Goal: Information Seeking & Learning: Learn about a topic

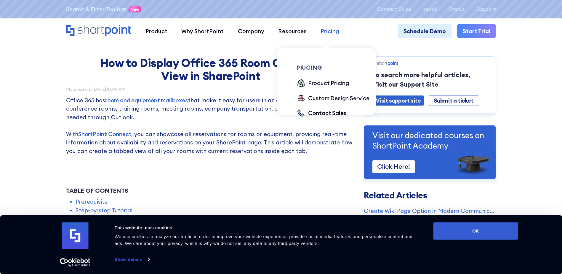
click at [321, 31] on div "Pricing" at bounding box center [329, 31] width 19 height 8
click at [330, 85] on div "Product Pricing" at bounding box center [328, 83] width 41 height 8
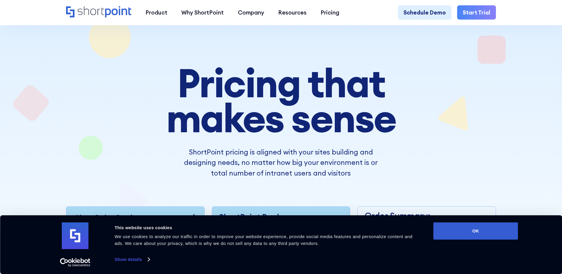
scroll to position [30, 0]
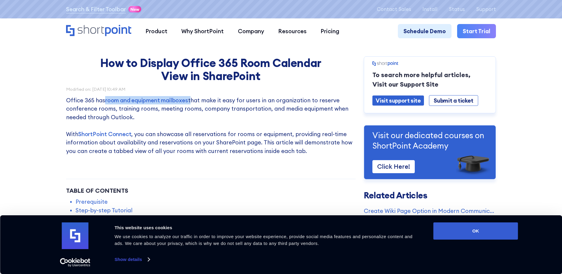
drag, startPoint x: 161, startPoint y: 101, endPoint x: 104, endPoint y: 103, distance: 57.5
click at [104, 103] on p "Office 365 has room and equipment mailboxes that make it easy for users in an o…" at bounding box center [210, 125] width 289 height 59
drag, startPoint x: 104, startPoint y: 103, endPoint x: 149, endPoint y: 113, distance: 46.0
click at [149, 113] on p "Office 365 has room and equipment mailboxes that make it easy for users in an o…" at bounding box center [210, 125] width 289 height 59
